Goal: Task Accomplishment & Management: Use online tool/utility

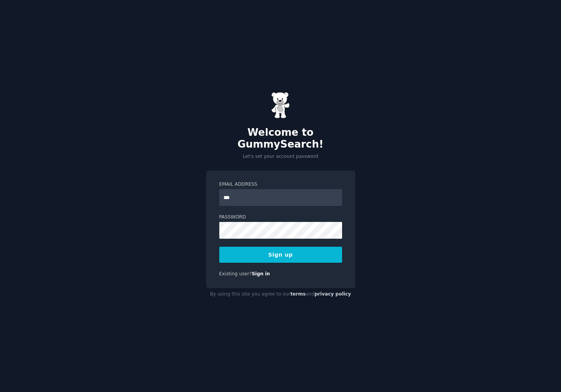
type input "**********"
click at [286, 252] on button "Sign up" at bounding box center [280, 255] width 123 height 16
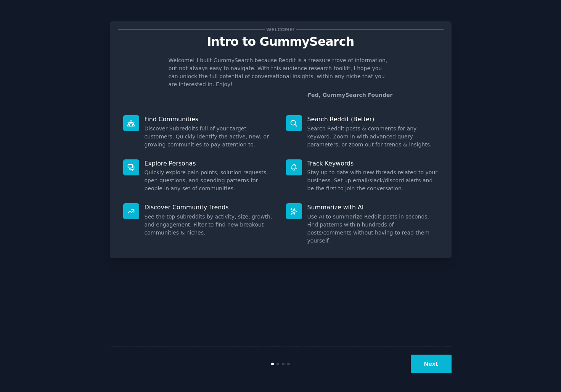
click at [429, 358] on button "Next" at bounding box center [431, 364] width 41 height 19
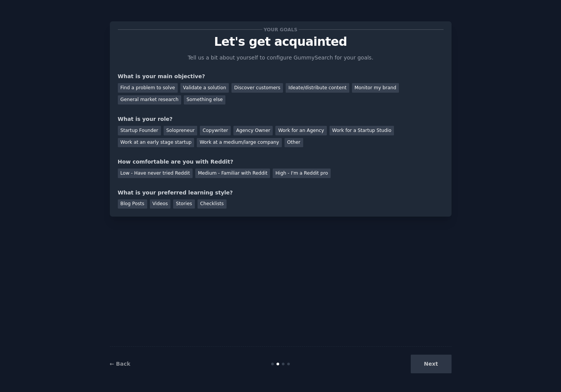
click at [432, 367] on div "Next" at bounding box center [395, 364] width 114 height 19
click at [277, 170] on div "High - I'm a Reddit pro" at bounding box center [302, 174] width 58 height 10
click at [275, 149] on div "Your goals Let's get acquainted Tell us a bit about yourself to configure Gummy…" at bounding box center [281, 118] width 326 height 179
click at [426, 355] on div "Next" at bounding box center [395, 364] width 114 height 19
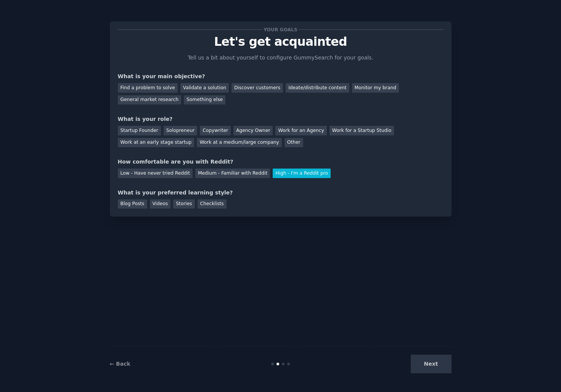
click at [426, 363] on div "Next" at bounding box center [395, 364] width 114 height 19
click at [292, 131] on div "Work for an Agency" at bounding box center [301, 131] width 51 height 10
click at [258, 87] on div "Discover customers" at bounding box center [258, 88] width 52 height 10
click at [442, 371] on div "Next" at bounding box center [395, 364] width 114 height 19
click at [439, 371] on div "Next" at bounding box center [395, 364] width 114 height 19
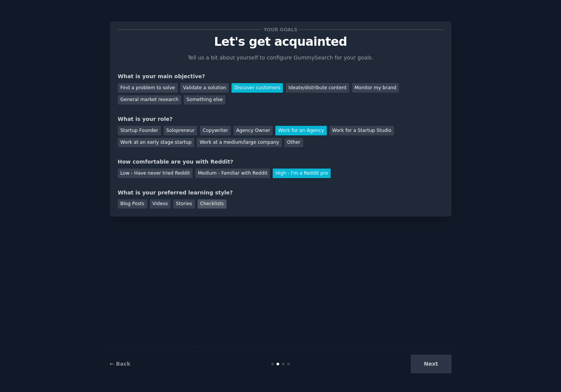
click at [213, 208] on div "Checklists" at bounding box center [212, 205] width 29 height 10
click at [438, 375] on div "← Back Next" at bounding box center [281, 363] width 342 height 35
click at [438, 370] on button "Next" at bounding box center [431, 364] width 41 height 19
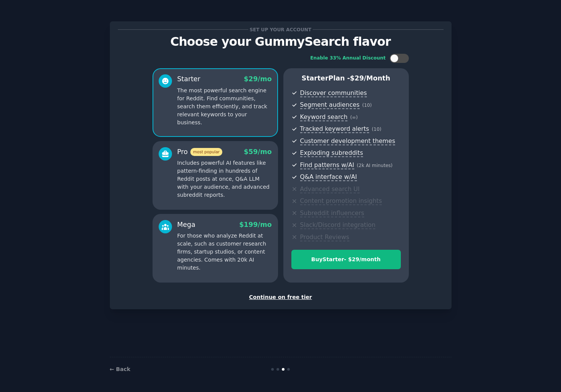
click at [295, 298] on div "Continue on free tier" at bounding box center [281, 297] width 326 height 8
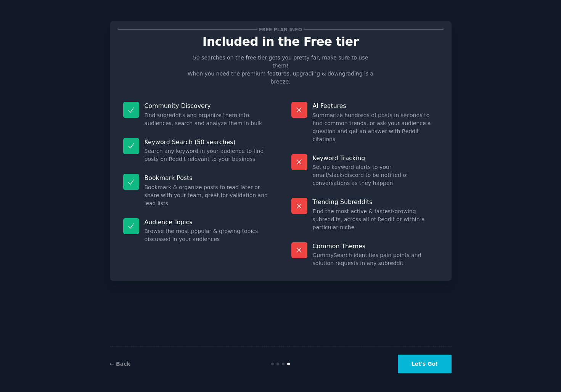
click at [422, 365] on button "Let's Go!" at bounding box center [424, 364] width 53 height 19
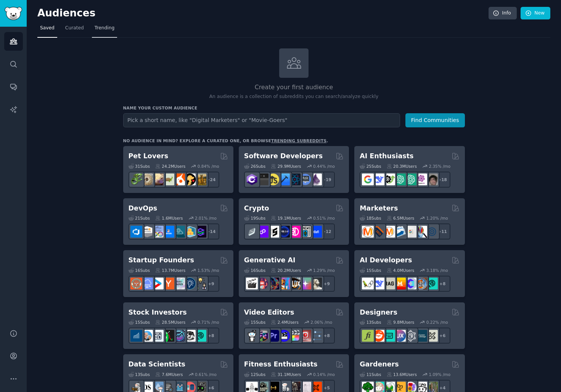
click at [97, 30] on span "Trending" at bounding box center [105, 28] width 20 height 7
